Goal: Information Seeking & Learning: Learn about a topic

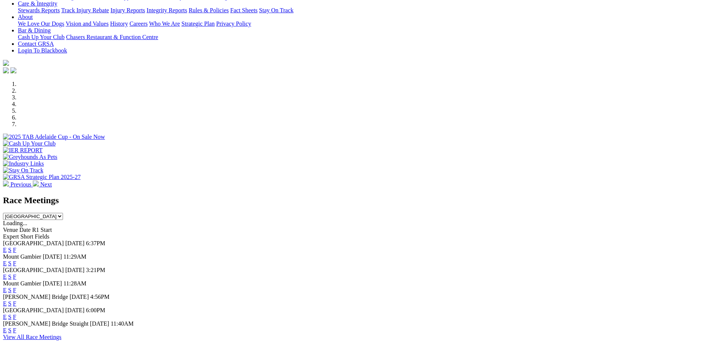
scroll to position [157, 0]
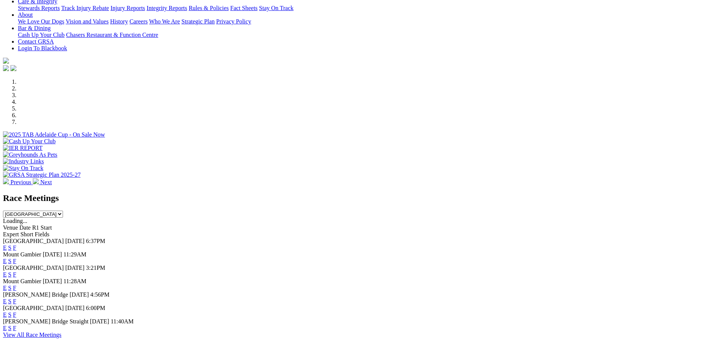
click at [16, 245] on link "F" at bounding box center [14, 248] width 3 height 6
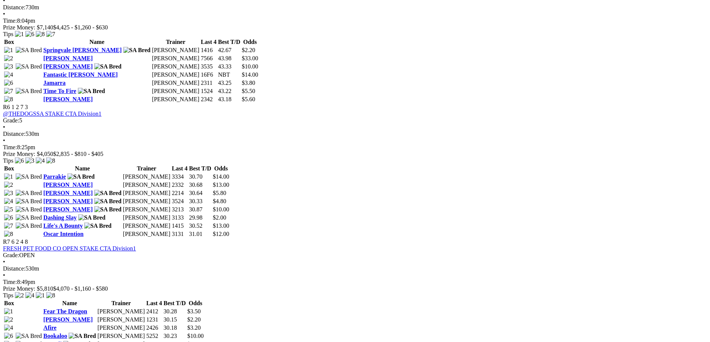
scroll to position [929, 0]
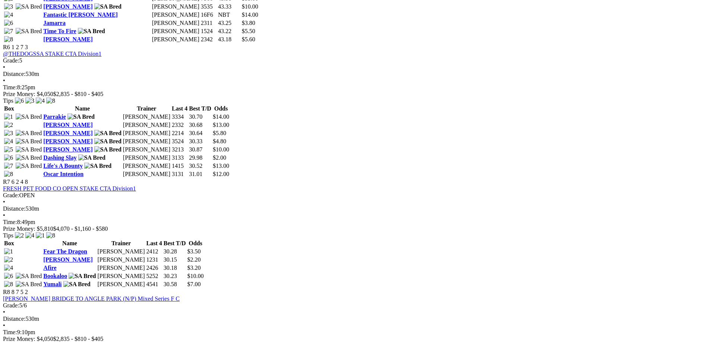
scroll to position [1005, 0]
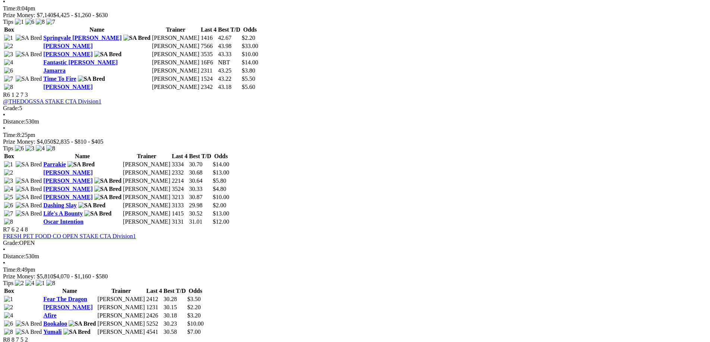
scroll to position [955, 0]
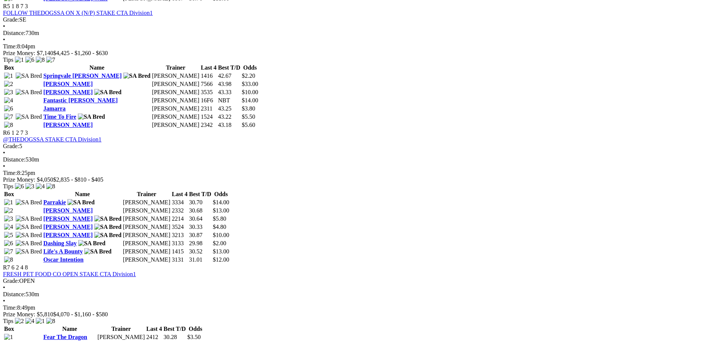
scroll to position [927, 0]
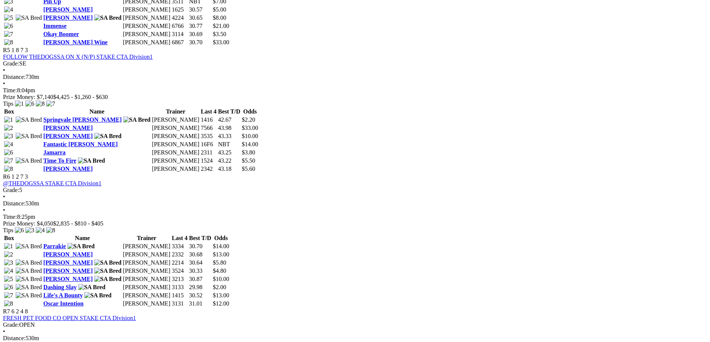
scroll to position [873, 0]
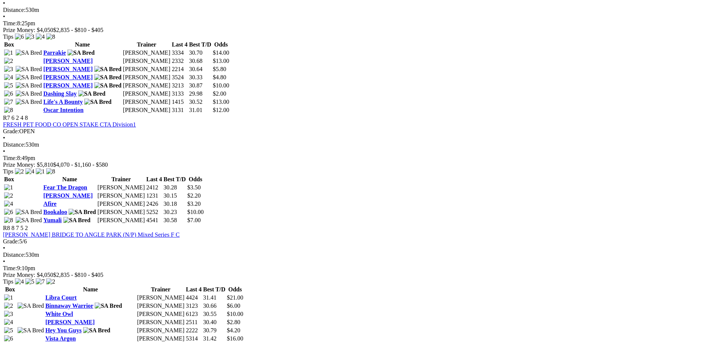
scroll to position [1071, 0]
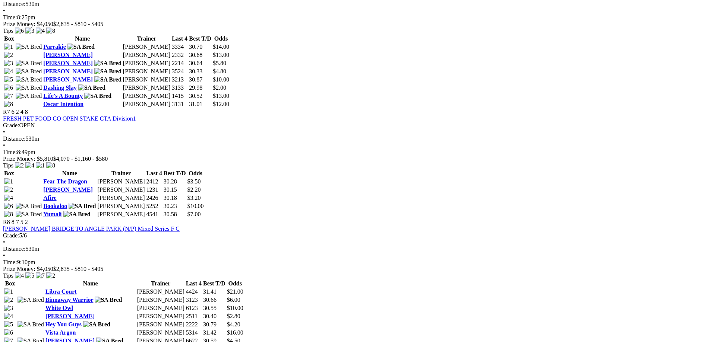
scroll to position [1077, 0]
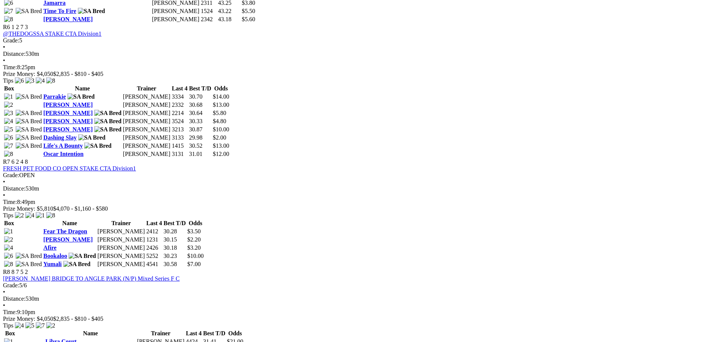
scroll to position [1023, 0]
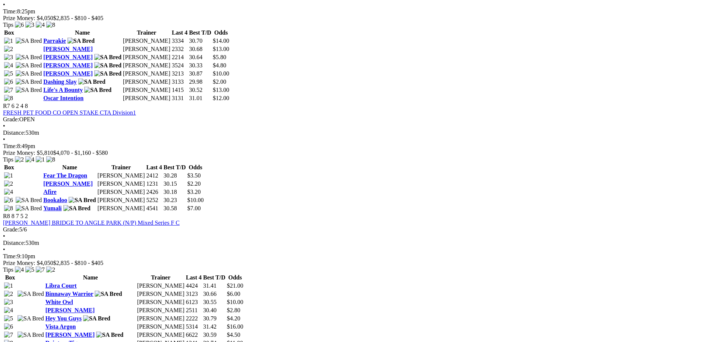
scroll to position [1083, 0]
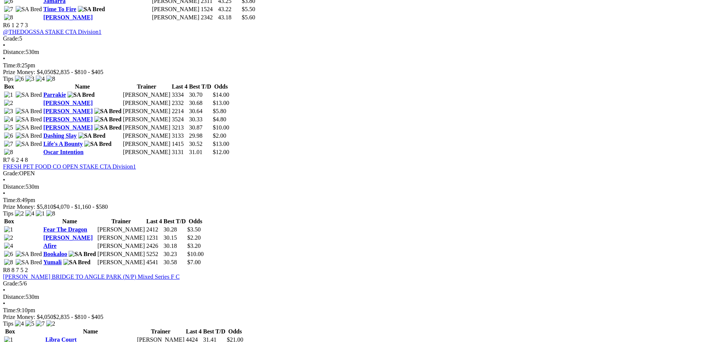
scroll to position [1027, 0]
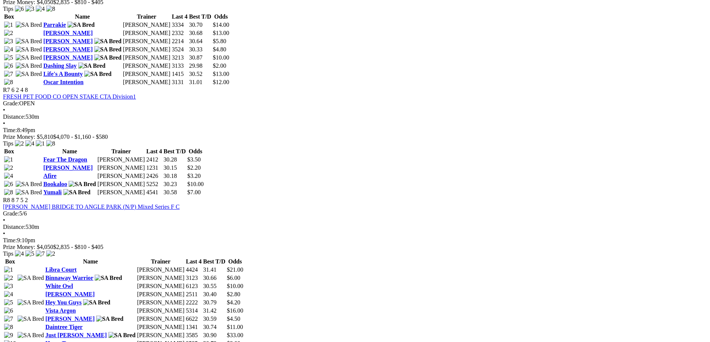
scroll to position [1109, 0]
